Goal: Task Accomplishment & Management: Complete application form

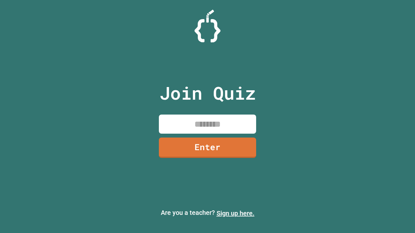
click at [235, 214] on link "Sign up here." at bounding box center [236, 214] width 38 height 8
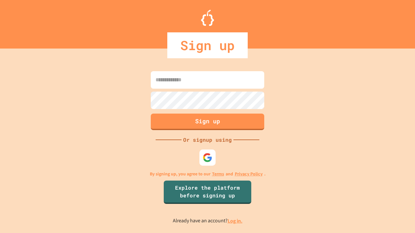
click at [235, 221] on link "Log in." at bounding box center [235, 221] width 15 height 7
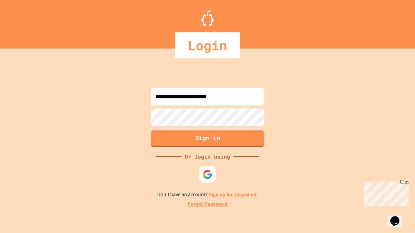
type input "**********"
